Goal: Transaction & Acquisition: Book appointment/travel/reservation

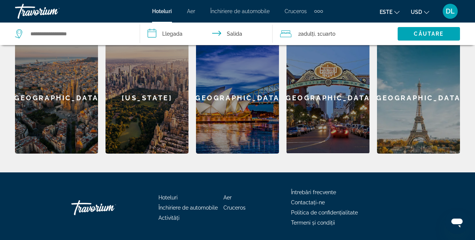
scroll to position [316, 0]
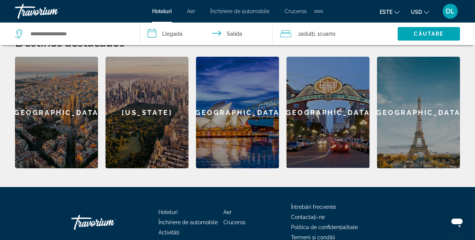
click at [71, 75] on div "[GEOGRAPHIC_DATA]" at bounding box center [56, 113] width 83 height 112
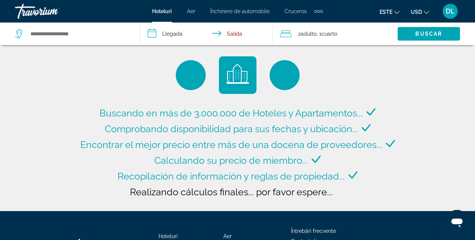
type input "**********"
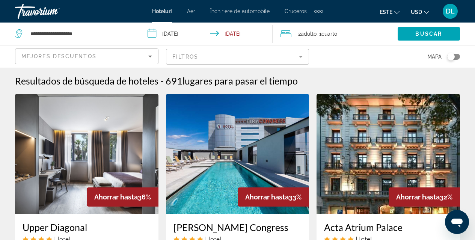
click at [300, 57] on mat-form-field "Filtros" at bounding box center [237, 57] width 143 height 16
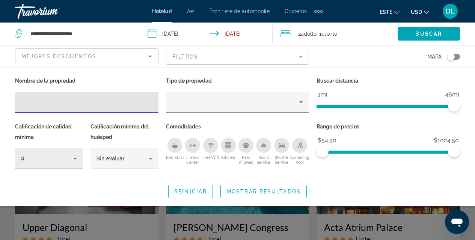
click at [75, 158] on icon "Hotel Filters" at bounding box center [75, 159] width 4 height 2
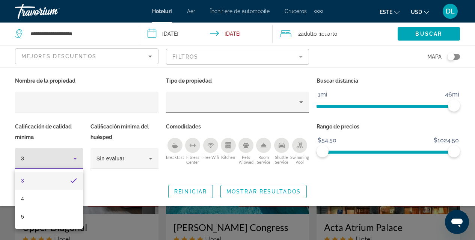
click at [149, 157] on div at bounding box center [237, 120] width 475 height 240
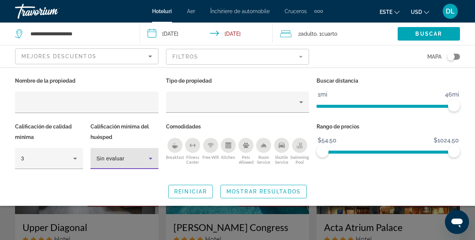
click at [151, 158] on icon "Hotel Filters" at bounding box center [151, 159] width 4 height 2
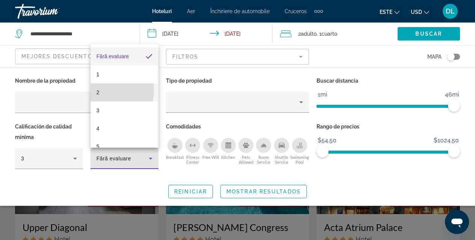
click at [104, 90] on mat-option "2" at bounding box center [124, 92] width 68 height 18
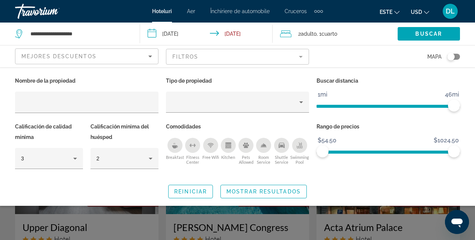
click at [173, 148] on div "Breakfast" at bounding box center [174, 145] width 15 height 15
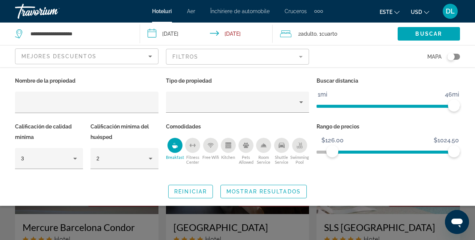
click at [332, 152] on ngx-slider "$54.50 $1024.50 $126.00 $1024.50" at bounding box center [388, 152] width 143 height 2
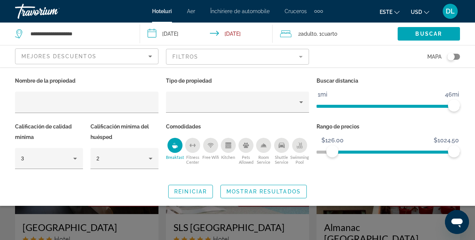
click at [341, 106] on span "ngx-slider" at bounding box center [385, 106] width 137 height 3
drag, startPoint x: 451, startPoint y: 57, endPoint x: 457, endPoint y: 56, distance: 5.7
click at [457, 56] on div "Toggle map" at bounding box center [453, 57] width 13 height 6
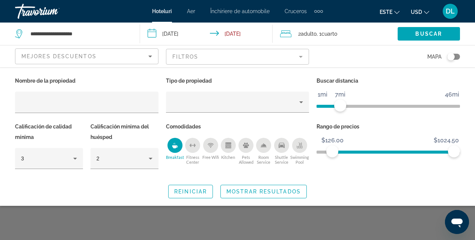
click at [457, 56] on div "Toggle map" at bounding box center [453, 57] width 13 height 6
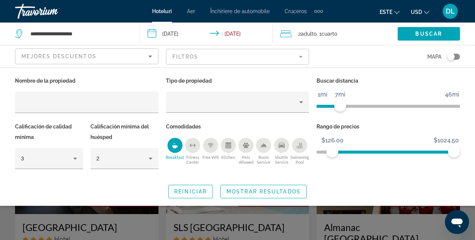
click at [301, 56] on mat-form-field "Filtros" at bounding box center [237, 57] width 143 height 16
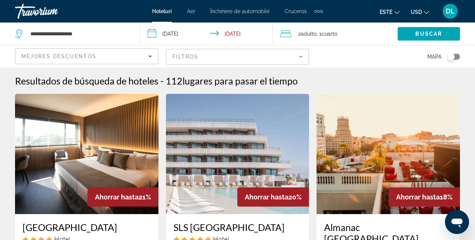
click at [151, 56] on icon "Sort by" at bounding box center [150, 57] width 4 height 2
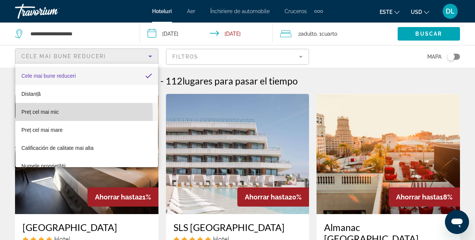
click at [44, 114] on font "Preț cel mai mic" at bounding box center [40, 112] width 38 height 6
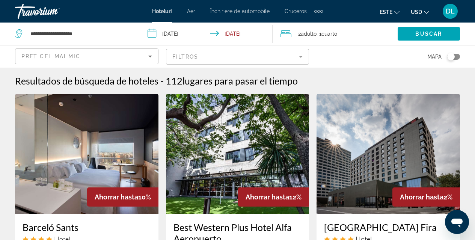
click at [301, 57] on mat-form-field "Filtros" at bounding box center [237, 57] width 143 height 16
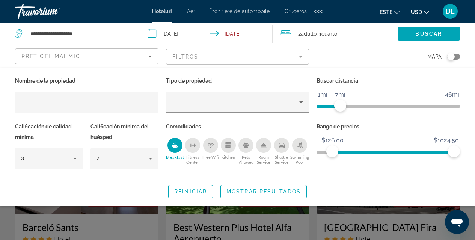
click at [301, 57] on mat-form-field "Filtros" at bounding box center [237, 57] width 143 height 16
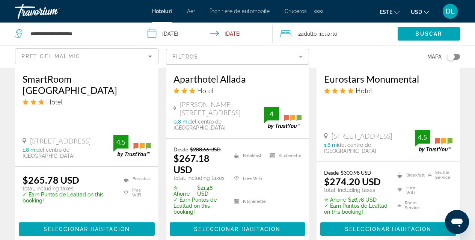
scroll to position [1040, 0]
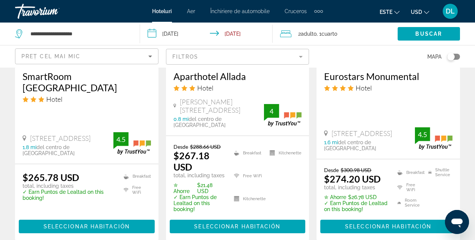
click at [237, 98] on span "[PERSON_NAME][STREET_ADDRESS]" at bounding box center [222, 106] width 84 height 17
click at [271, 109] on img "Conținut principal" at bounding box center [283, 115] width 38 height 22
click at [242, 87] on div "Aparthotel Allada Hotel" at bounding box center [237, 84] width 128 height 27
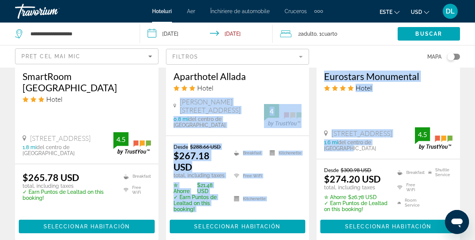
drag, startPoint x: 242, startPoint y: 87, endPoint x: 392, endPoint y: 124, distance: 154.0
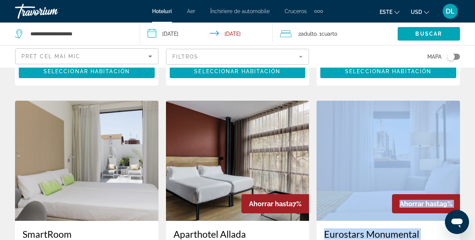
scroll to position [880, 0]
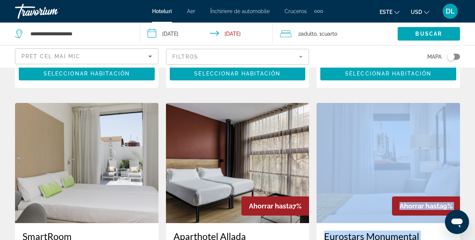
click at [256, 153] on img "Conținut principal" at bounding box center [237, 163] width 143 height 120
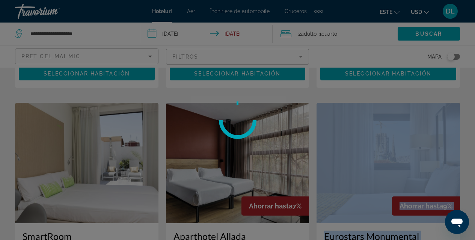
click at [256, 153] on div at bounding box center [237, 120] width 475 height 240
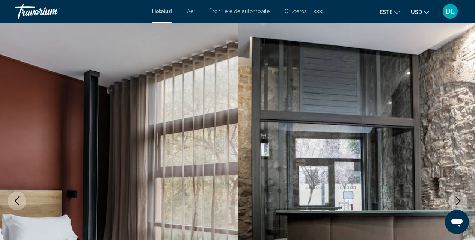
click at [457, 200] on icon "Next image" at bounding box center [458, 200] width 9 height 9
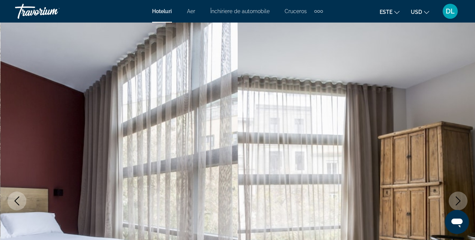
click at [457, 200] on icon "Next image" at bounding box center [458, 200] width 9 height 9
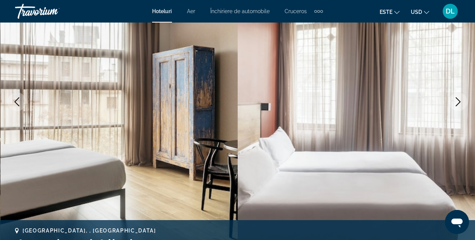
scroll to position [117, 0]
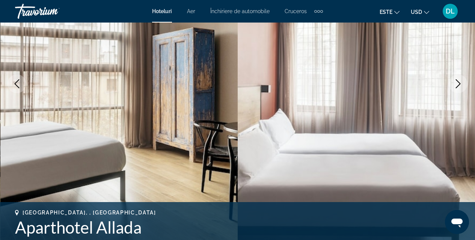
click at [457, 85] on icon "Next image" at bounding box center [458, 83] width 9 height 9
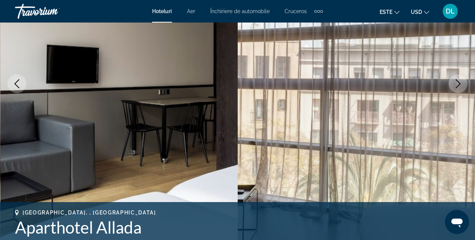
click at [457, 85] on icon "Next image" at bounding box center [458, 83] width 9 height 9
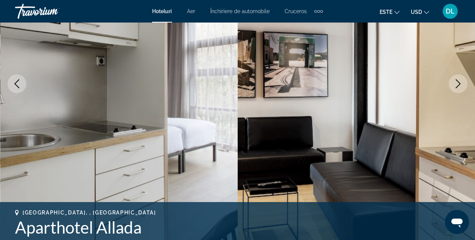
click at [457, 85] on icon "Next image" at bounding box center [458, 83] width 9 height 9
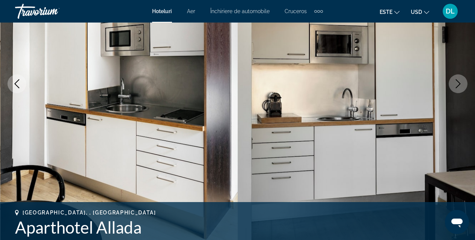
click at [457, 85] on icon "Next image" at bounding box center [458, 83] width 9 height 9
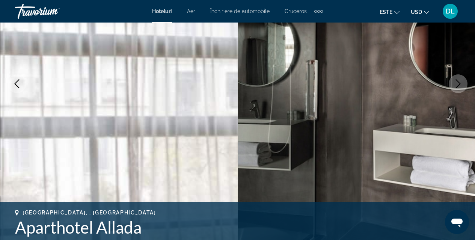
click at [457, 85] on icon "Next image" at bounding box center [458, 83] width 9 height 9
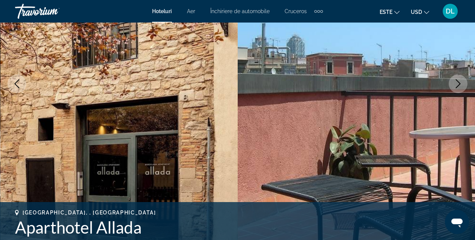
click at [457, 85] on icon "Next image" at bounding box center [458, 83] width 9 height 9
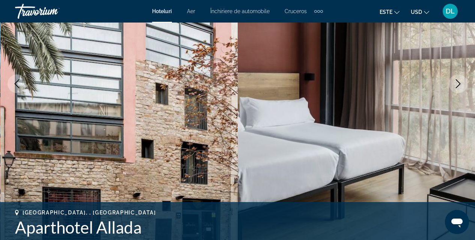
click at [458, 85] on icon "Next image" at bounding box center [458, 83] width 9 height 9
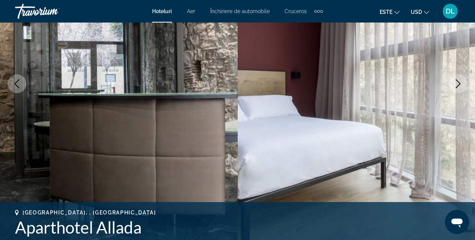
click at [458, 85] on icon "Next image" at bounding box center [458, 83] width 9 height 9
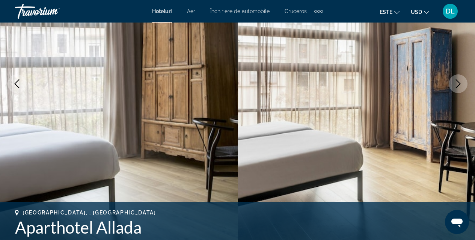
click at [458, 85] on icon "Next image" at bounding box center [458, 83] width 9 height 9
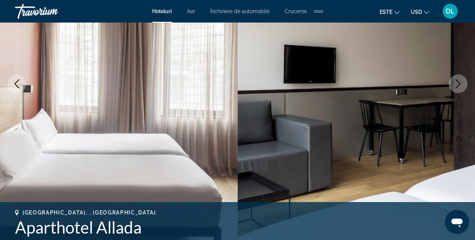
click at [458, 85] on icon "Next image" at bounding box center [458, 83] width 9 height 9
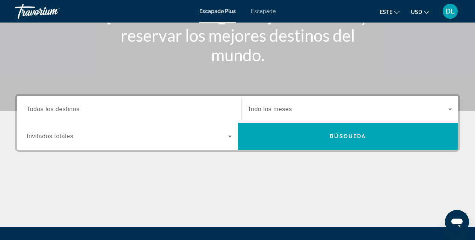
scroll to position [115, 0]
